Goal: Book appointment/travel/reservation

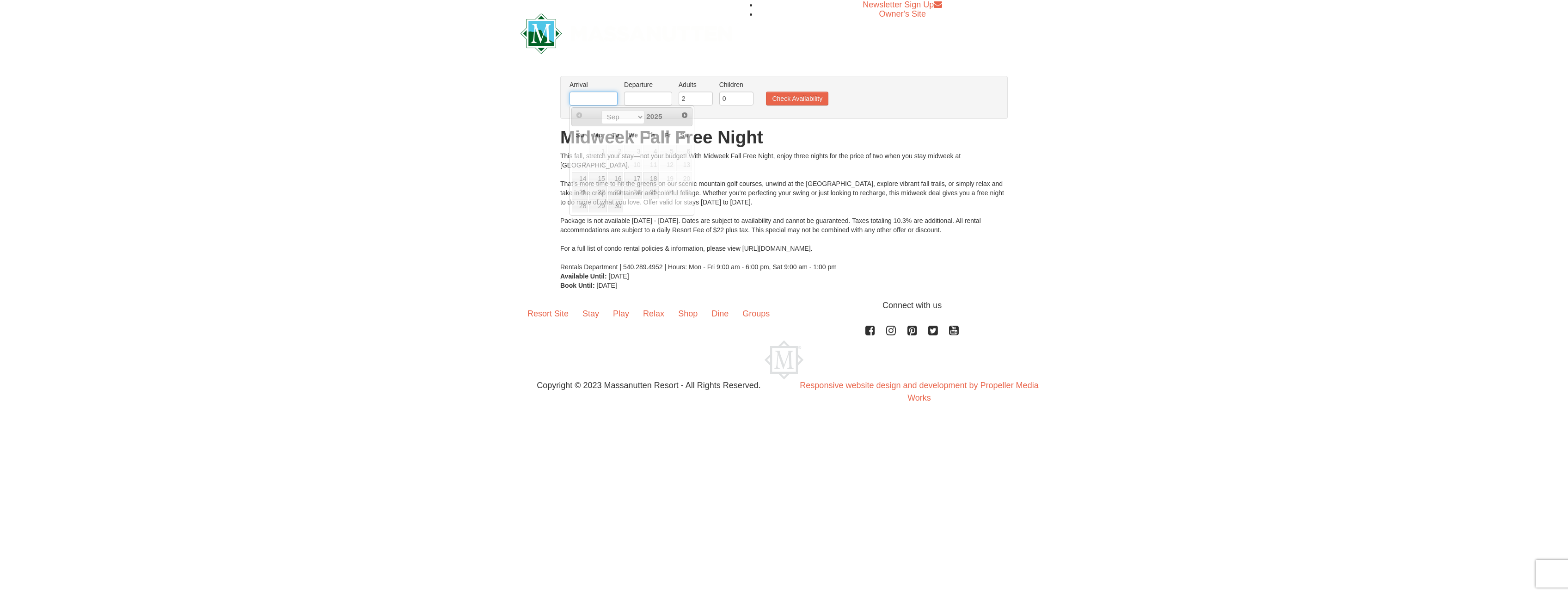
click at [597, 93] on input "text" at bounding box center [593, 98] width 48 height 14
click at [691, 120] on div "Prev Next Sep Oct Nov [DATE]" at bounding box center [631, 117] width 121 height 19
click at [688, 119] on link "Next" at bounding box center [684, 115] width 14 height 14
click at [653, 164] on link "6" at bounding box center [651, 164] width 16 height 13
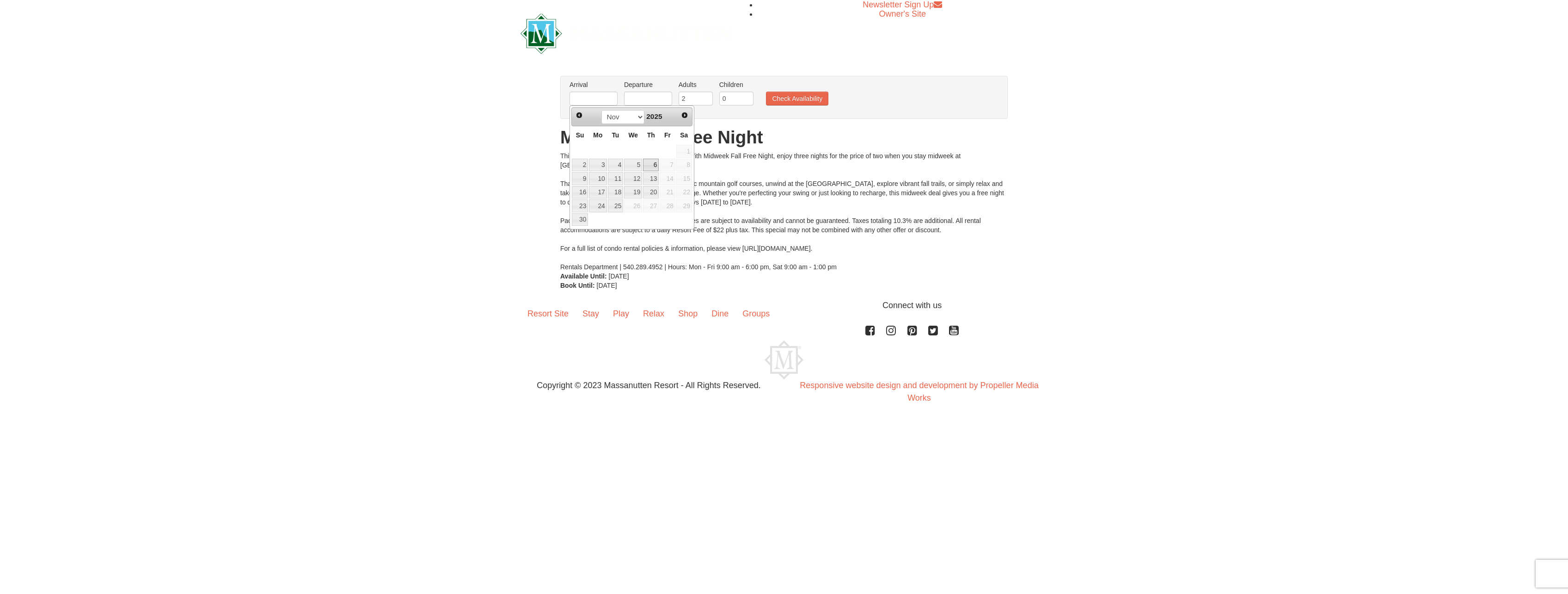
type input "[DATE]"
click at [656, 103] on input "text" at bounding box center [648, 98] width 48 height 14
click at [640, 179] on link "9" at bounding box center [634, 178] width 16 height 13
type input "[DATE]"
click at [694, 98] on input "2" at bounding box center [695, 98] width 34 height 14
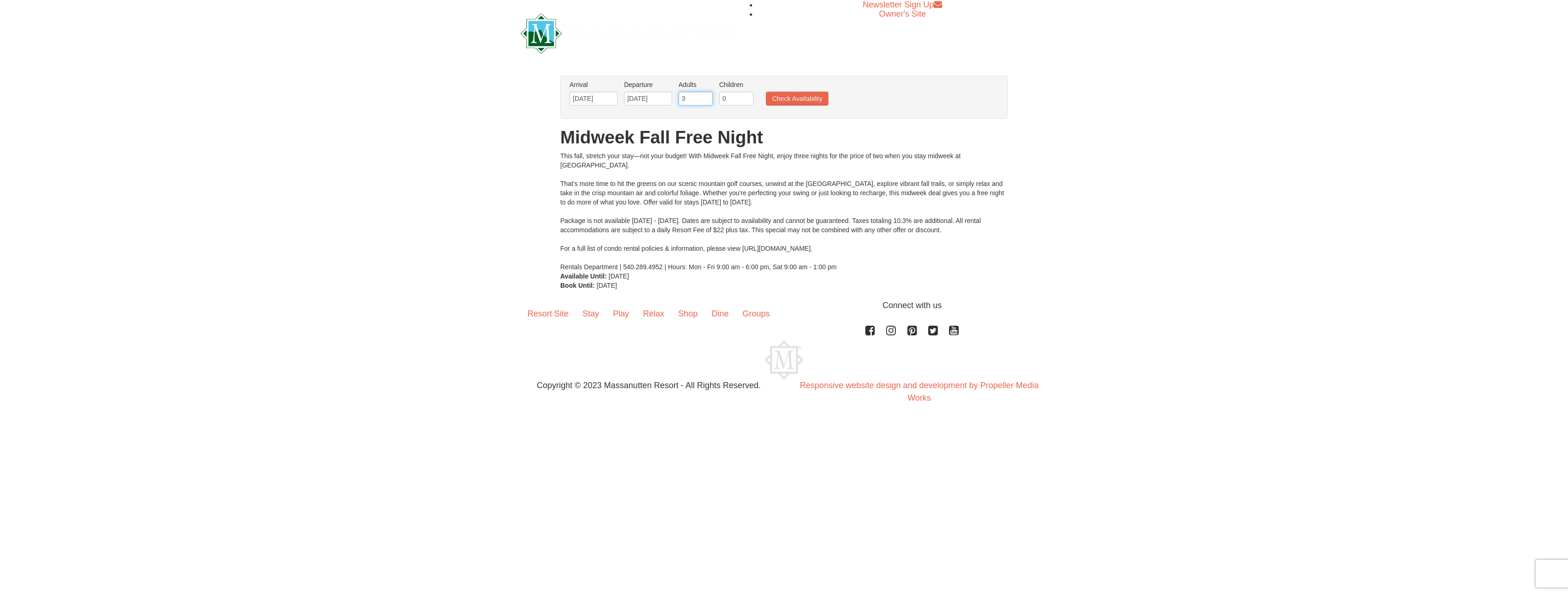
click at [705, 96] on input "3" at bounding box center [695, 98] width 34 height 14
click at [706, 96] on input "4" at bounding box center [695, 98] width 34 height 14
type input "5"
click at [706, 96] on input "5" at bounding box center [695, 98] width 34 height 14
click at [778, 94] on button "Check Availability" at bounding box center [797, 98] width 63 height 14
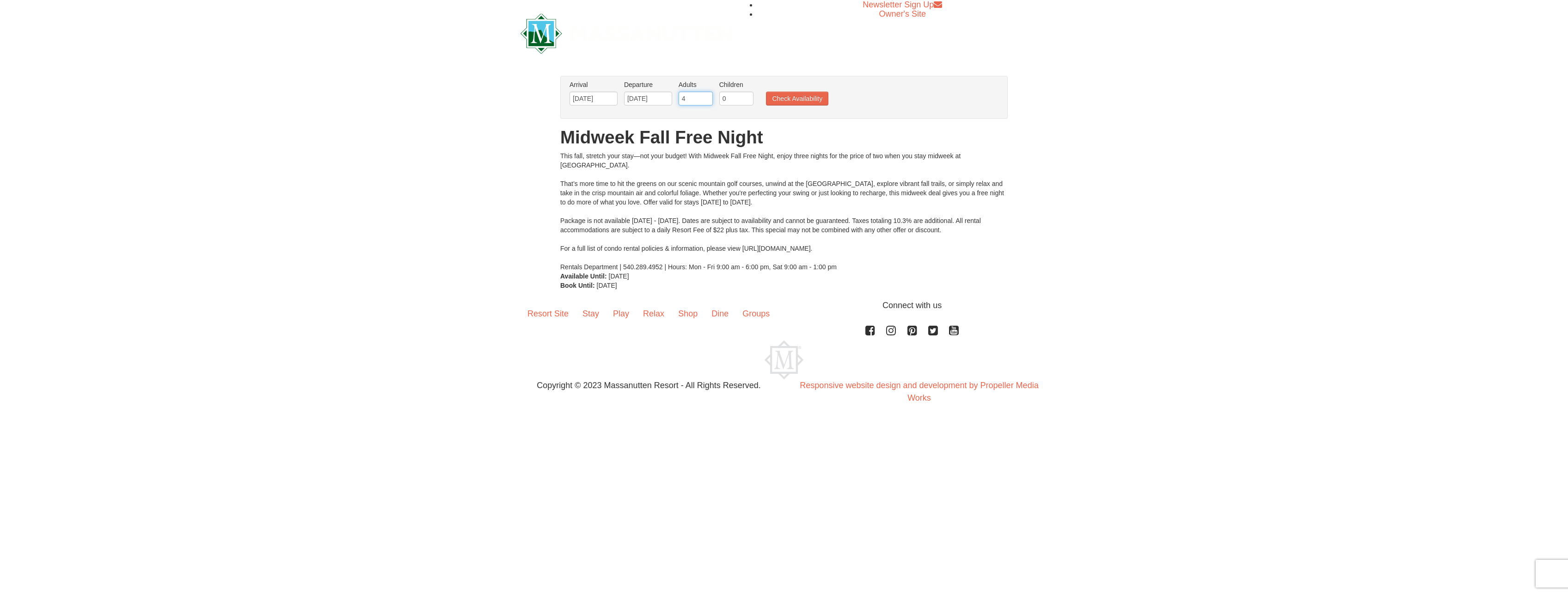
type input "4"
click at [703, 100] on input "4" at bounding box center [695, 98] width 34 height 14
click at [793, 98] on button "Check Availability" at bounding box center [797, 98] width 63 height 14
type input "3"
click at [703, 100] on input "3" at bounding box center [695, 98] width 34 height 14
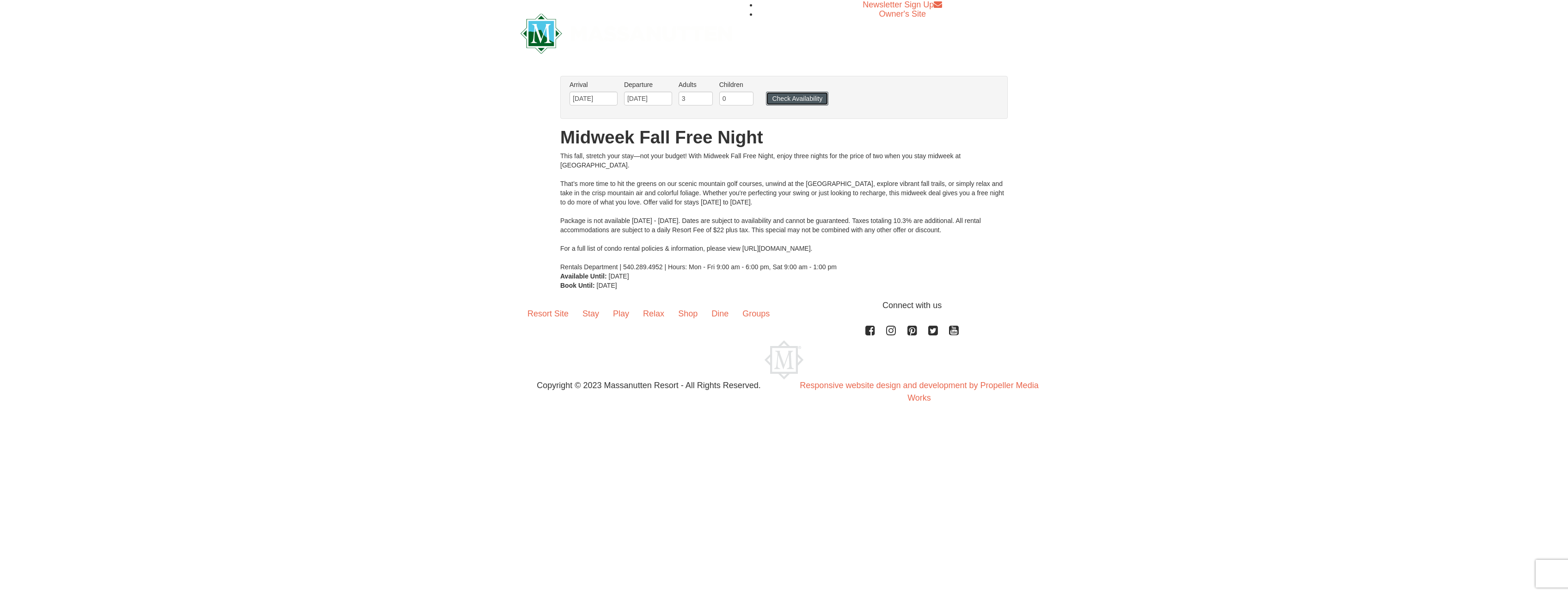
click at [803, 104] on button "Check Availability" at bounding box center [797, 98] width 63 height 14
type input "2"
click at [706, 100] on input "2" at bounding box center [695, 98] width 34 height 14
click at [774, 94] on button "Check Availability" at bounding box center [797, 98] width 63 height 14
click at [708, 95] on input "3" at bounding box center [695, 98] width 34 height 14
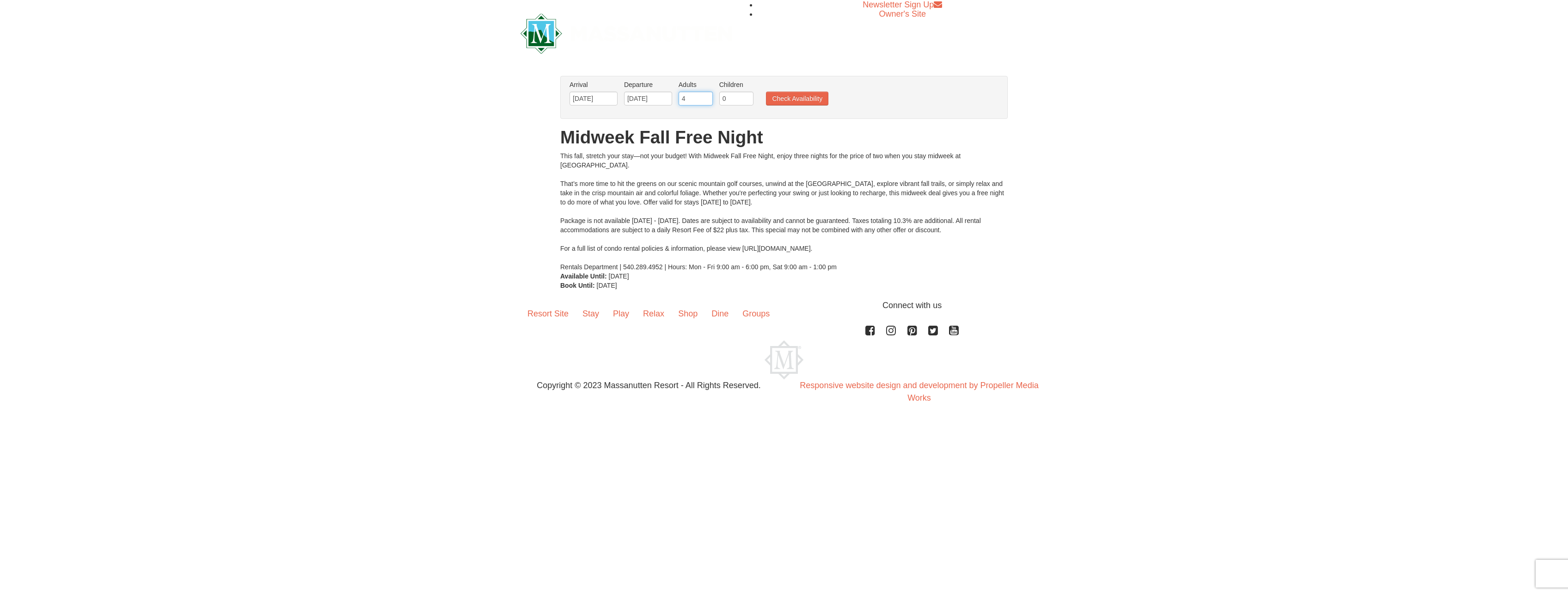
click at [708, 95] on input "4" at bounding box center [695, 98] width 34 height 14
click at [708, 95] on input "5" at bounding box center [695, 98] width 34 height 14
type input "6"
click at [708, 95] on input "6" at bounding box center [695, 98] width 34 height 14
click at [815, 95] on button "Check Availability" at bounding box center [797, 98] width 63 height 14
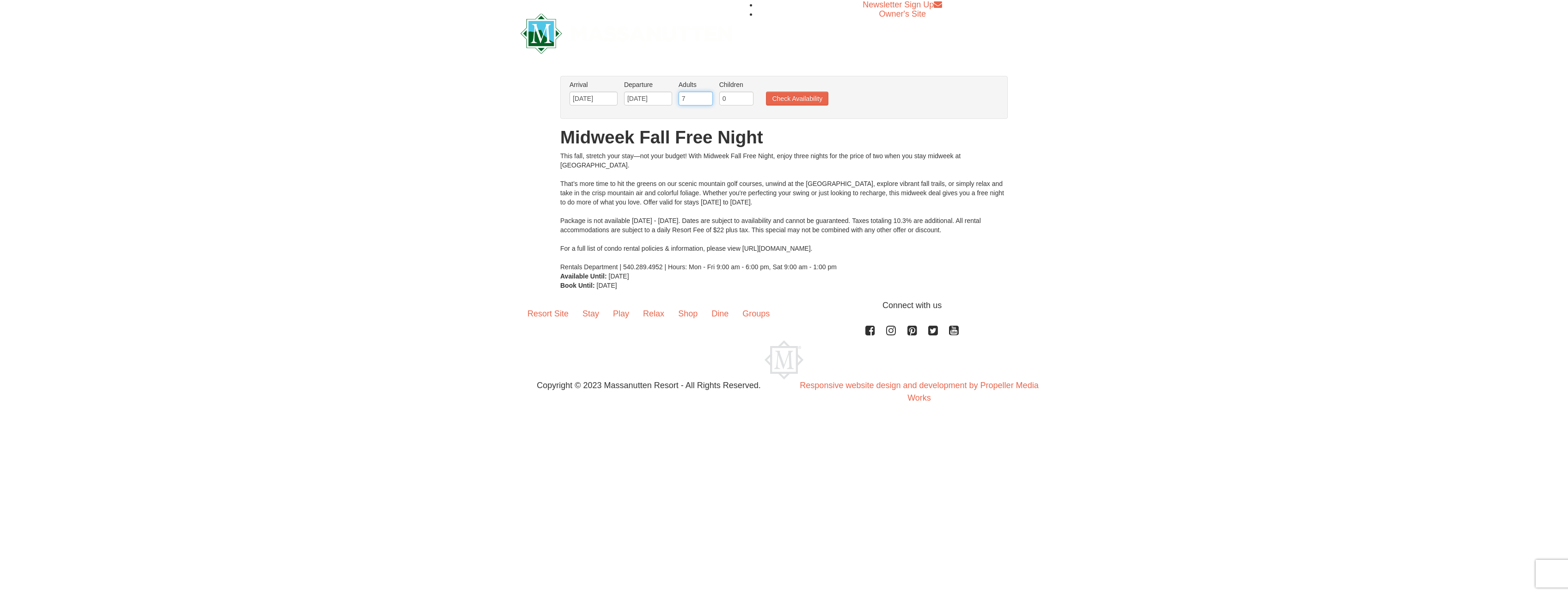
click at [707, 95] on input "7" at bounding box center [695, 98] width 34 height 14
click at [707, 95] on input "8" at bounding box center [695, 98] width 34 height 14
type input "9"
click at [707, 95] on input "9" at bounding box center [695, 98] width 34 height 14
click at [782, 100] on button "Check Availability" at bounding box center [797, 98] width 63 height 14
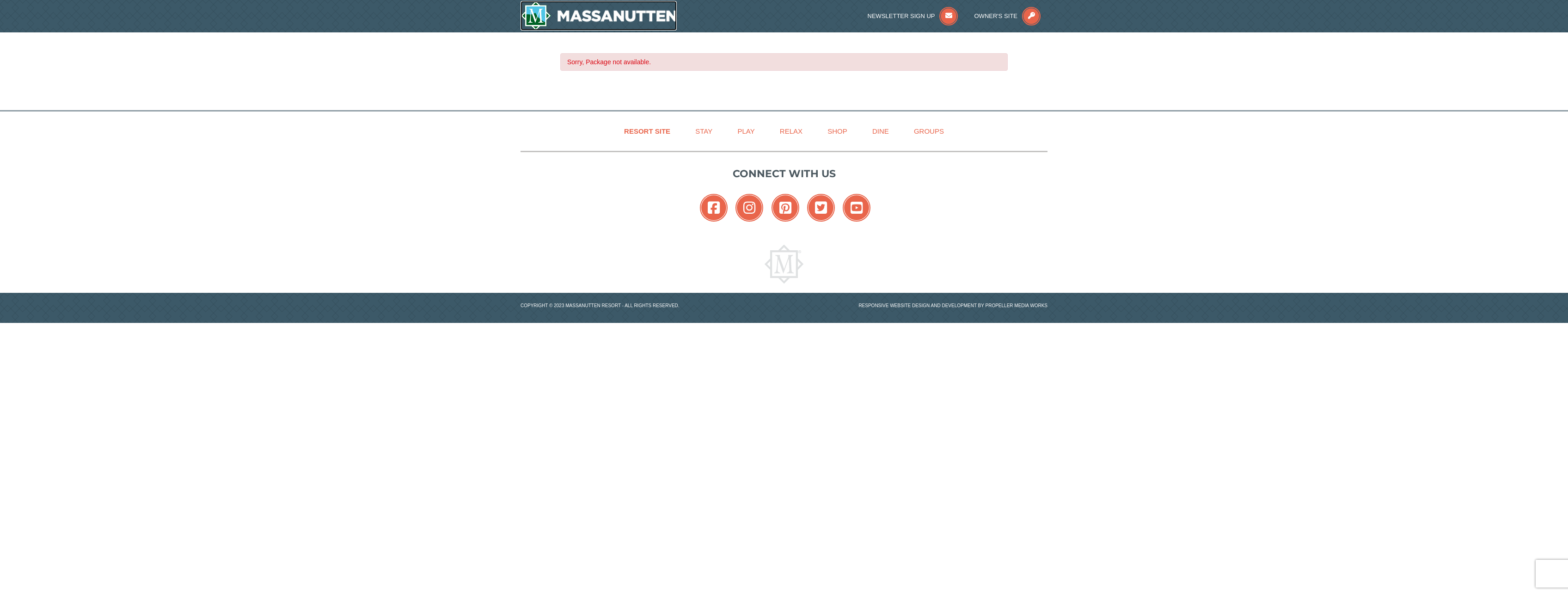
click at [586, 16] on img at bounding box center [598, 15] width 156 height 30
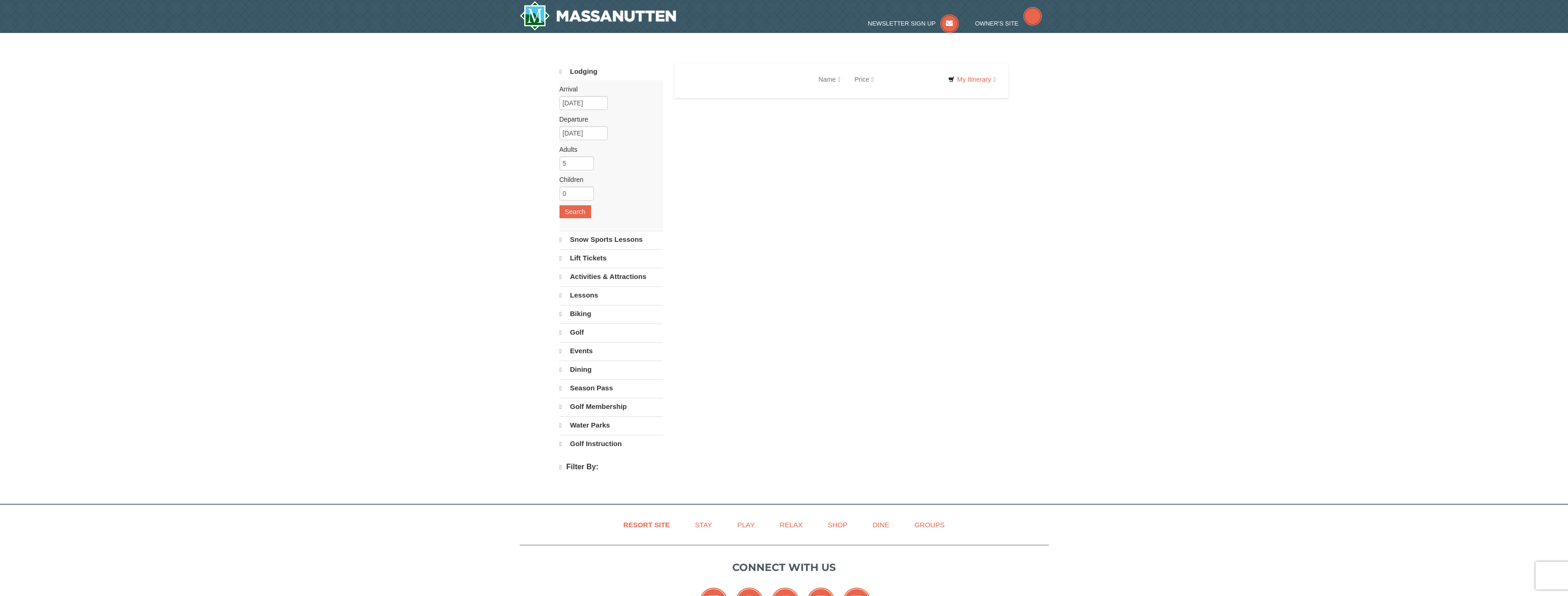
select select "9"
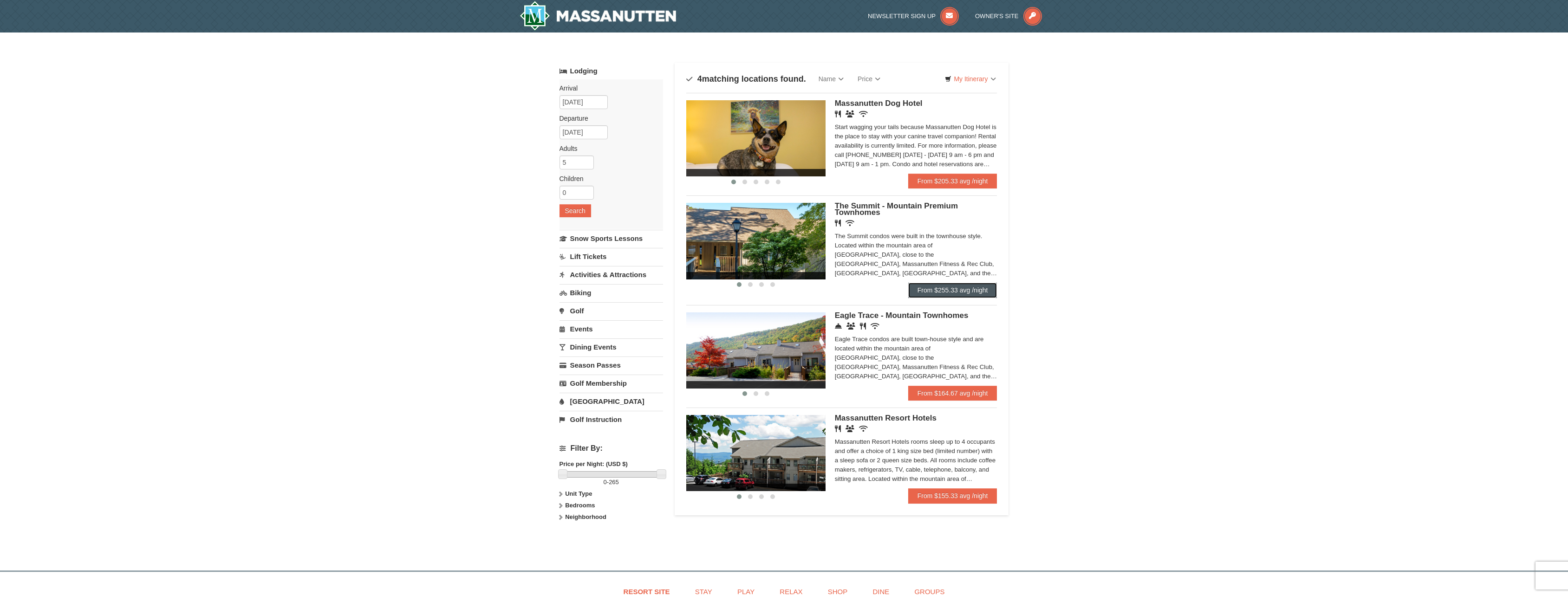
click at [961, 290] on link "From $255.33 avg /night" at bounding box center [952, 289] width 89 height 14
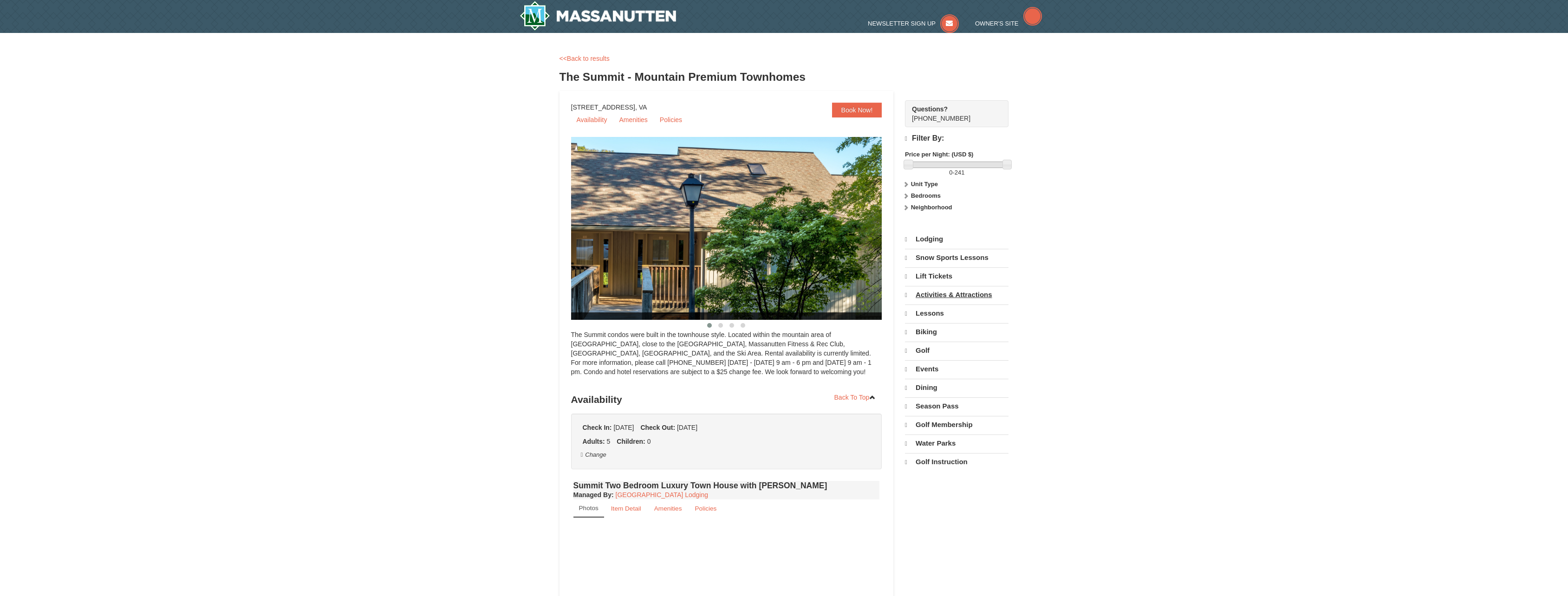
select select "9"
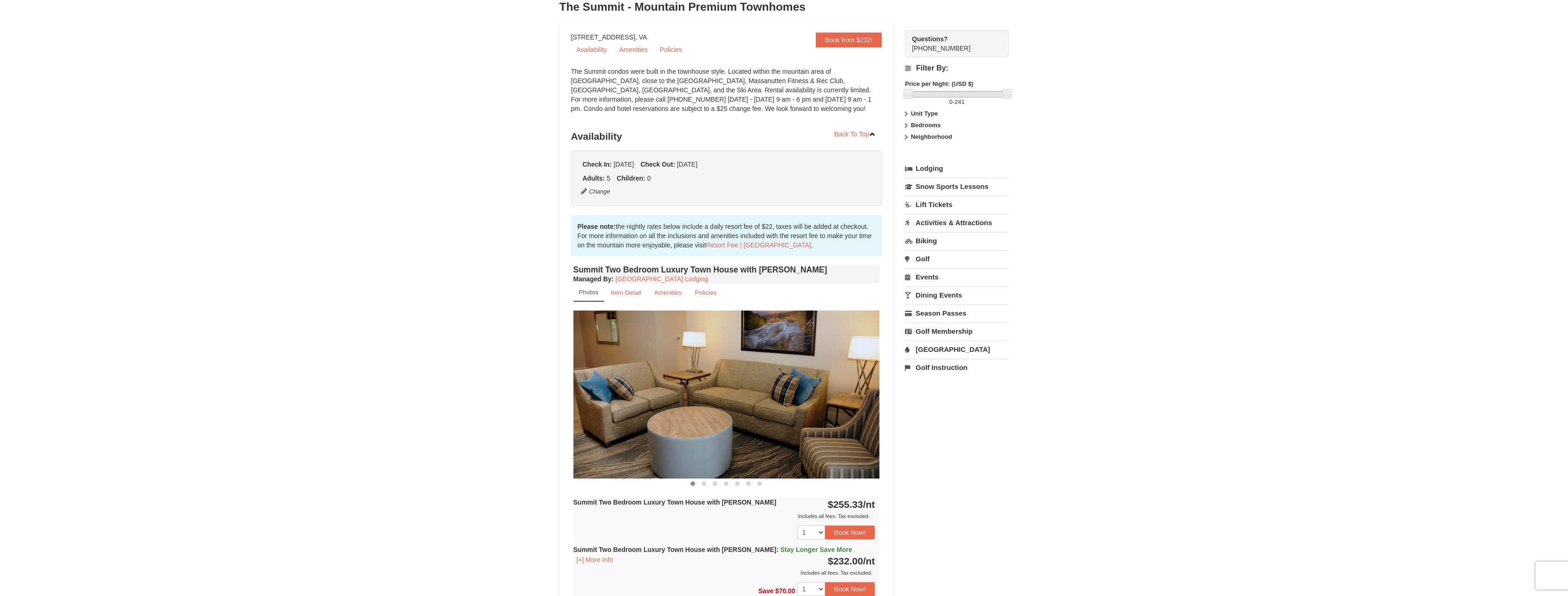
scroll to position [47, 0]
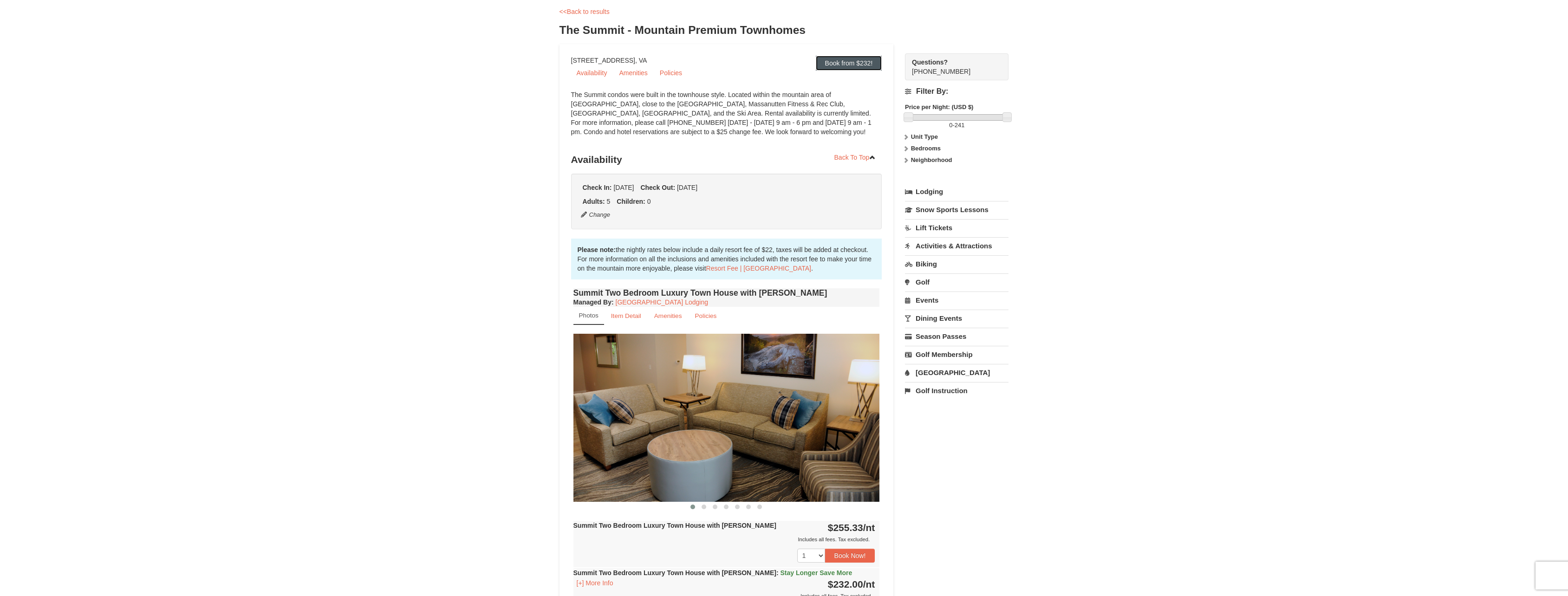
click at [864, 67] on link "Book from $232!" at bounding box center [849, 62] width 66 height 14
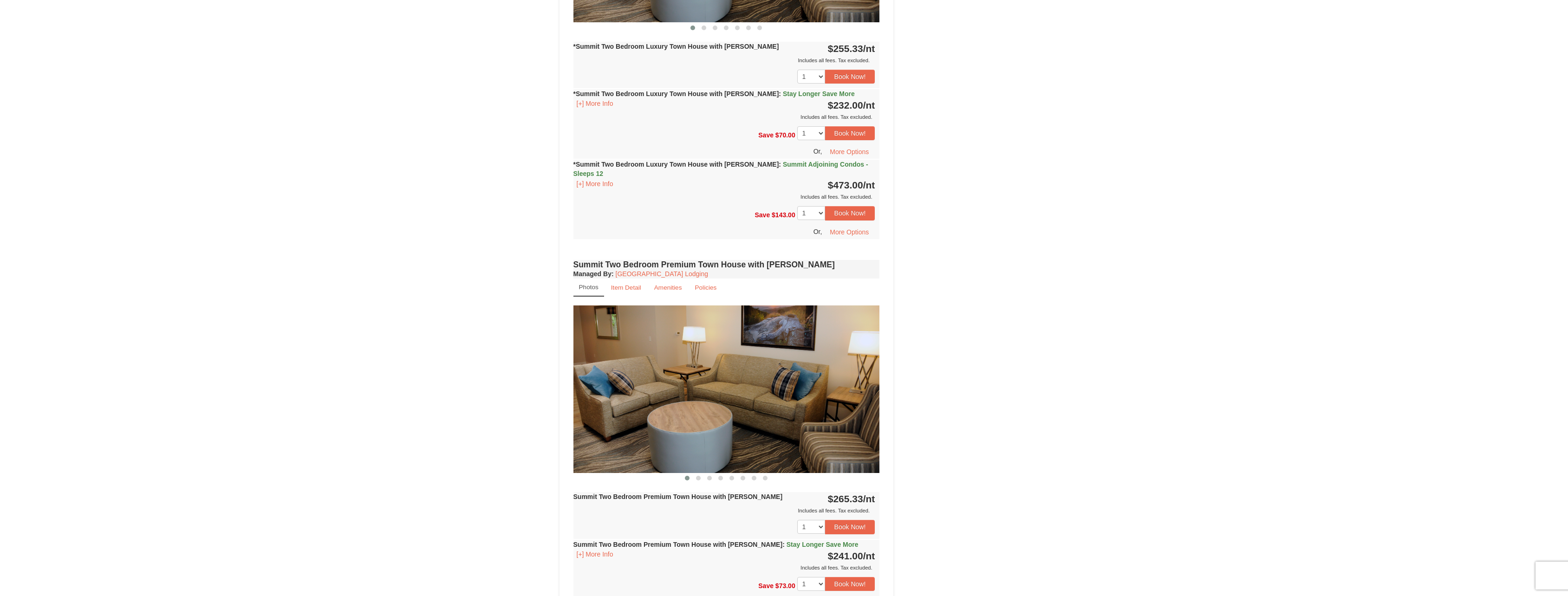
scroll to position [1125, 0]
